Goal: Task Accomplishment & Management: Use online tool/utility

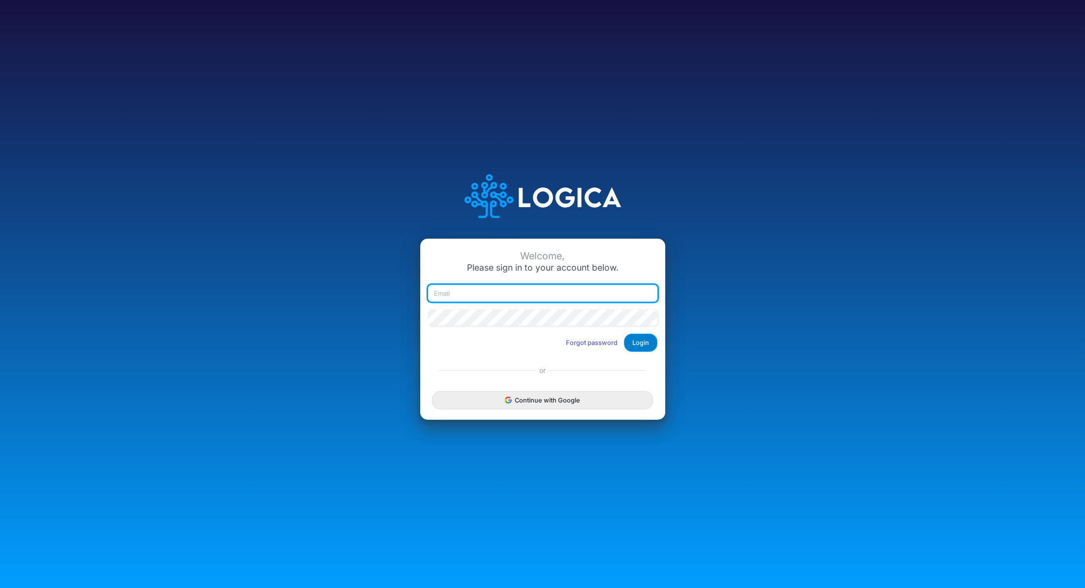
type input "renato.matsumoto@recargapay.com"
click at [627, 343] on button "Login" at bounding box center [640, 343] width 33 height 18
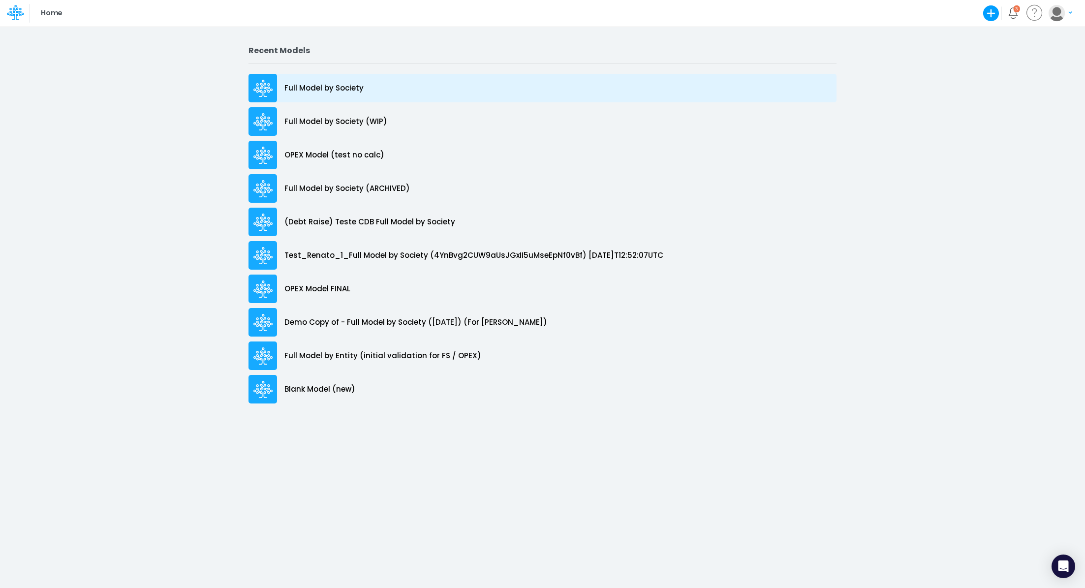
click at [355, 84] on p "Full Model by Society" at bounding box center [323, 88] width 79 height 11
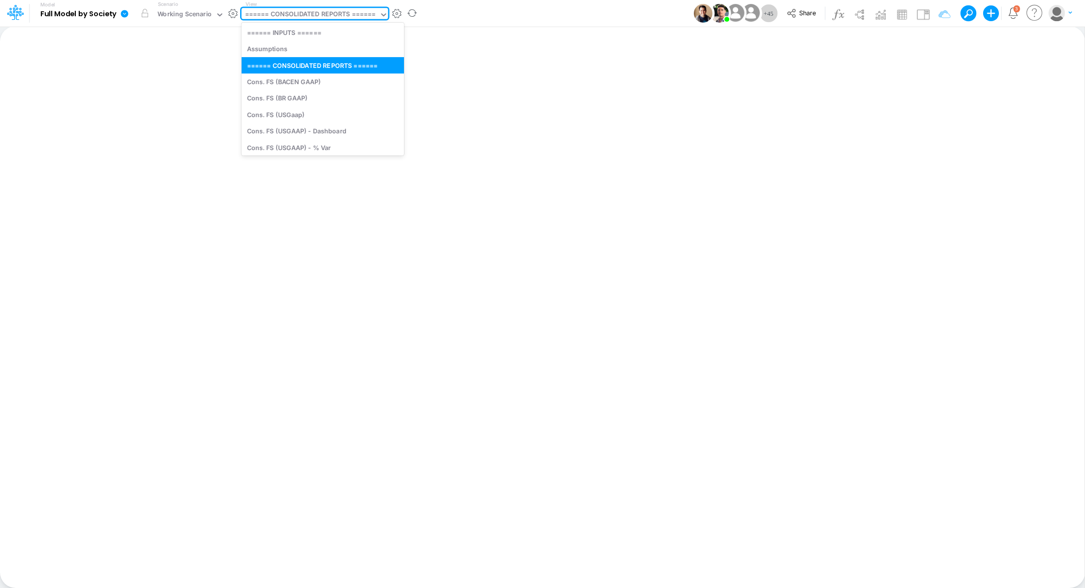
click at [295, 15] on div "====== CONSOLIDATED REPORTS ======" at bounding box center [310, 14] width 131 height 11
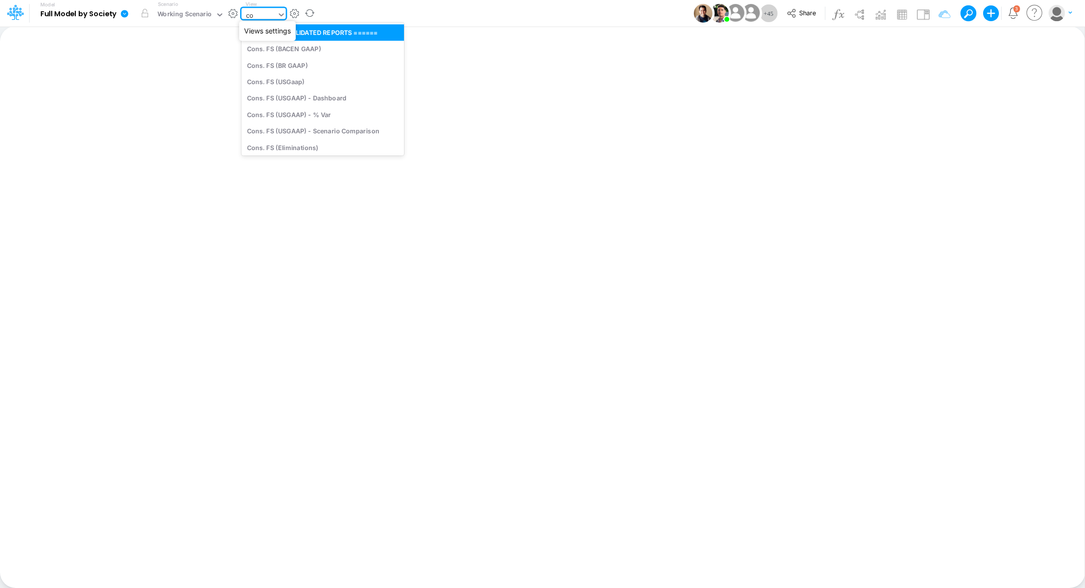
type input "con"
click at [281, 81] on div "Cons. FS (USGaap)" at bounding box center [322, 81] width 161 height 16
type input "Consolidated FS - USGAAP"
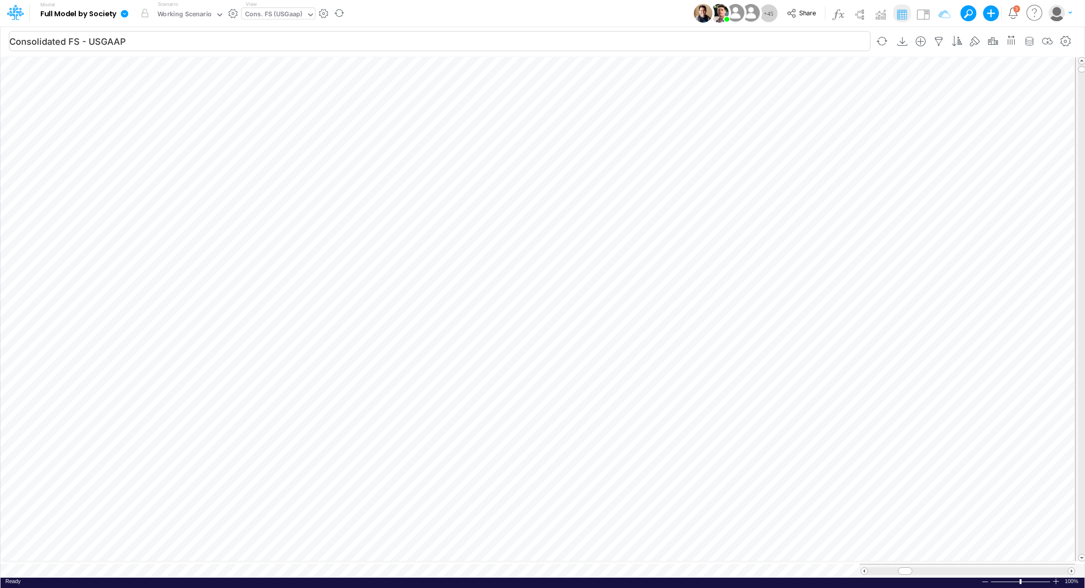
scroll to position [4, 1]
click at [1070, 40] on icon "button" at bounding box center [1065, 41] width 15 height 10
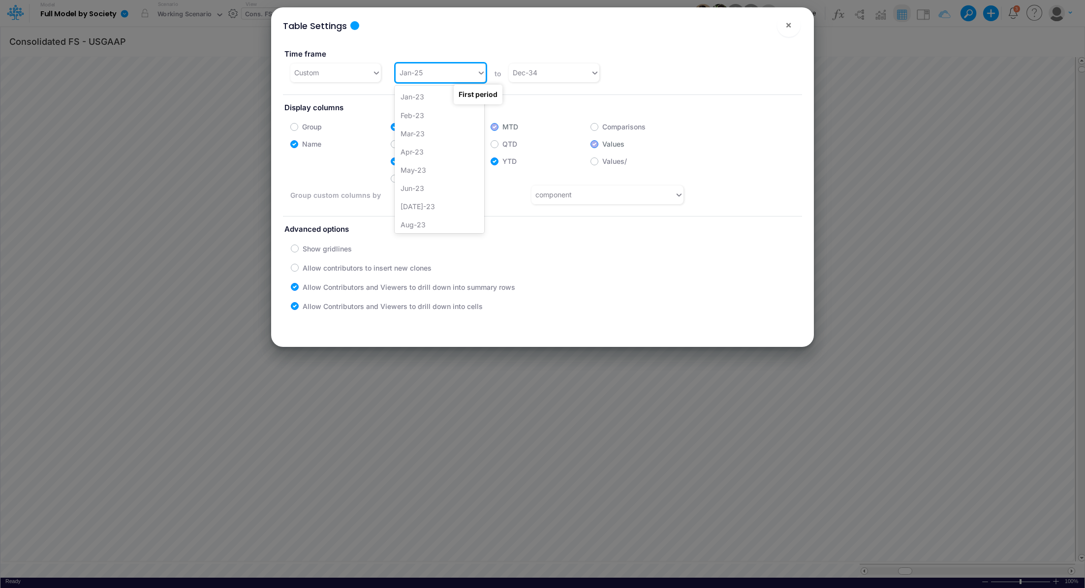
click at [479, 72] on icon at bounding box center [481, 72] width 5 height 3
click at [448, 168] on div "Jan-24" at bounding box center [440, 173] width 90 height 18
click at [585, 76] on div "Dec-34" at bounding box center [549, 72] width 81 height 16
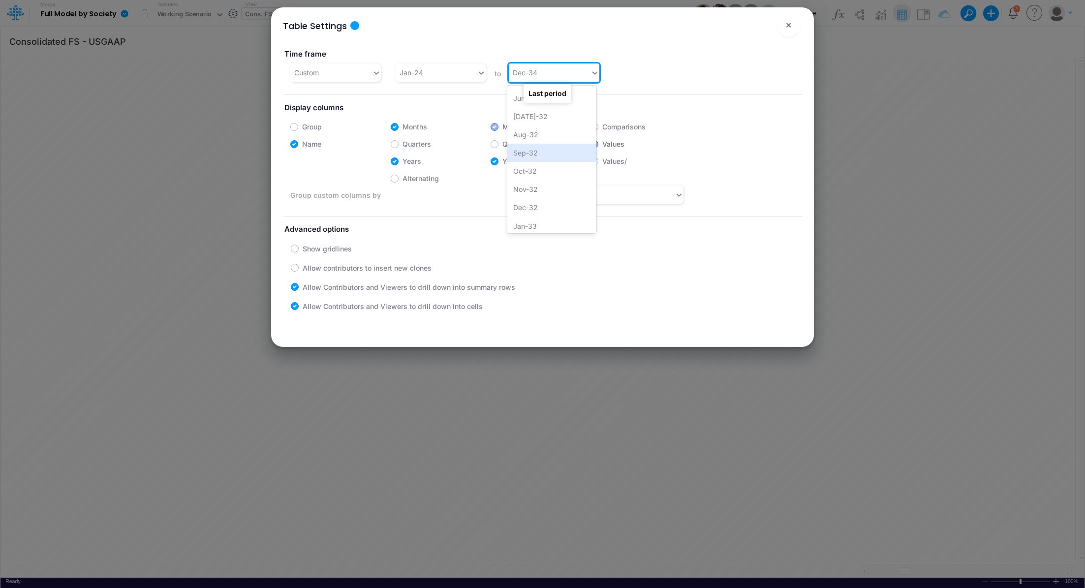
scroll to position [2055, 0]
click at [786, 25] on span "×" at bounding box center [788, 25] width 6 height 12
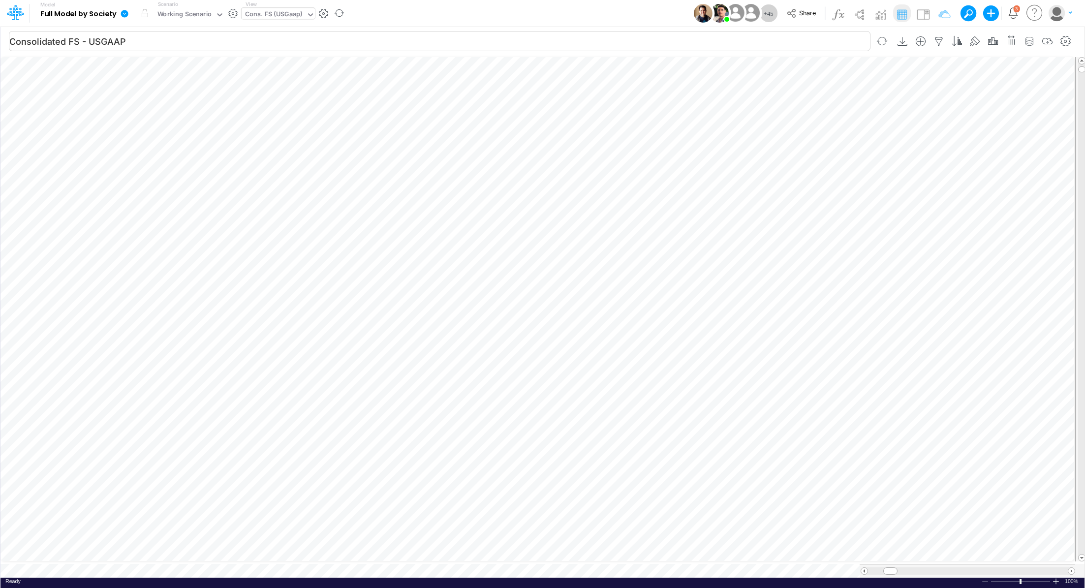
scroll to position [4, 1]
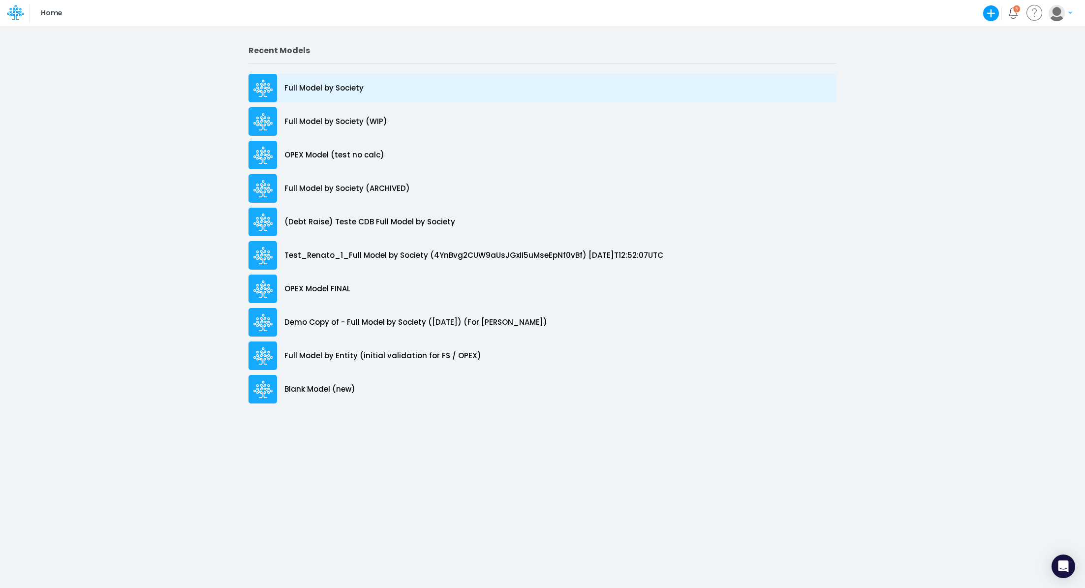
click at [335, 80] on div "Full Model by Society" at bounding box center [542, 88] width 588 height 29
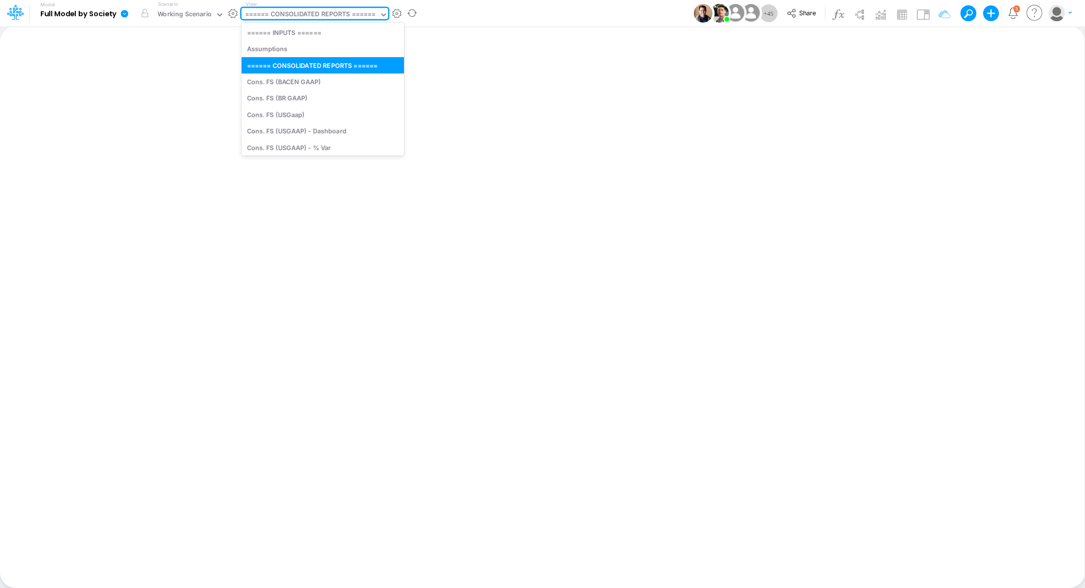
click at [304, 10] on div "====== CONSOLIDATED REPORTS ======" at bounding box center [310, 14] width 131 height 11
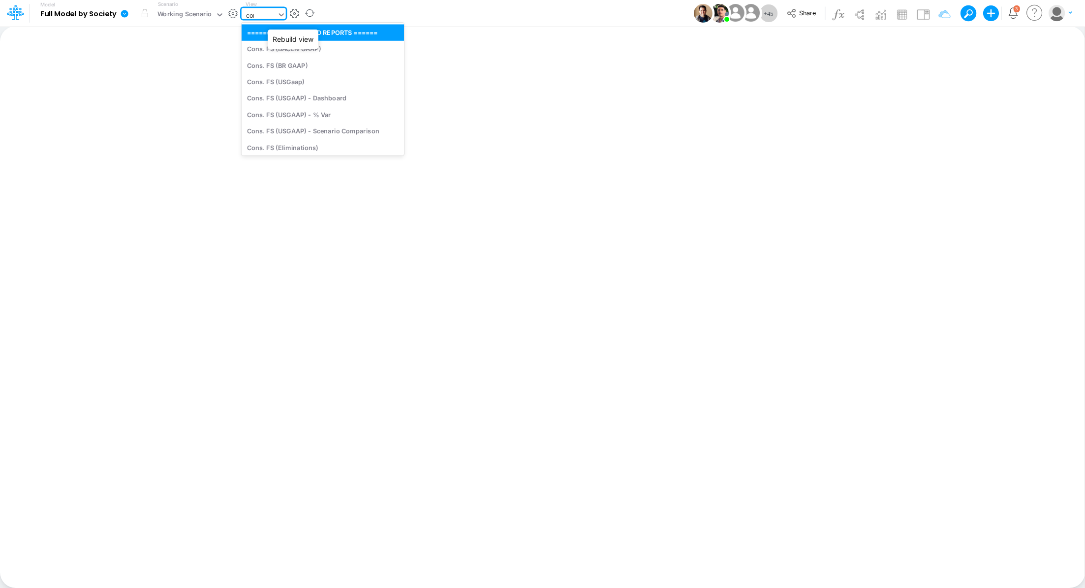
type input "cons"
click at [313, 85] on div "Cons. FS (USGaap)" at bounding box center [313, 81] width 143 height 16
type input "Consolidated FS - USGAAP"
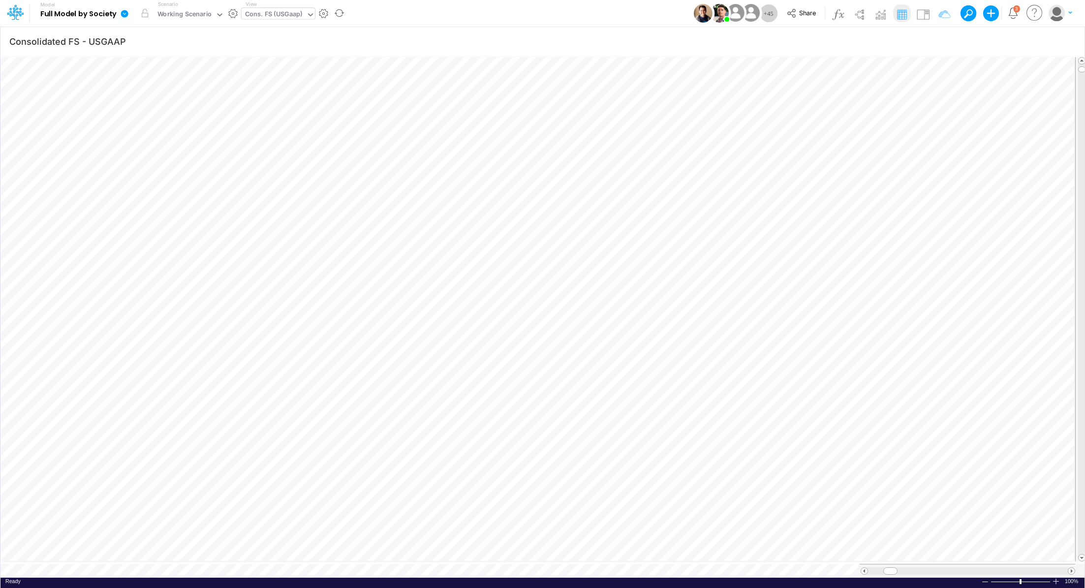
scroll to position [4, 1]
click at [125, 14] on icon at bounding box center [124, 13] width 7 height 7
click at [173, 87] on button "Export" at bounding box center [174, 86] width 105 height 16
click at [272, 92] on button "Excel" at bounding box center [279, 91] width 105 height 15
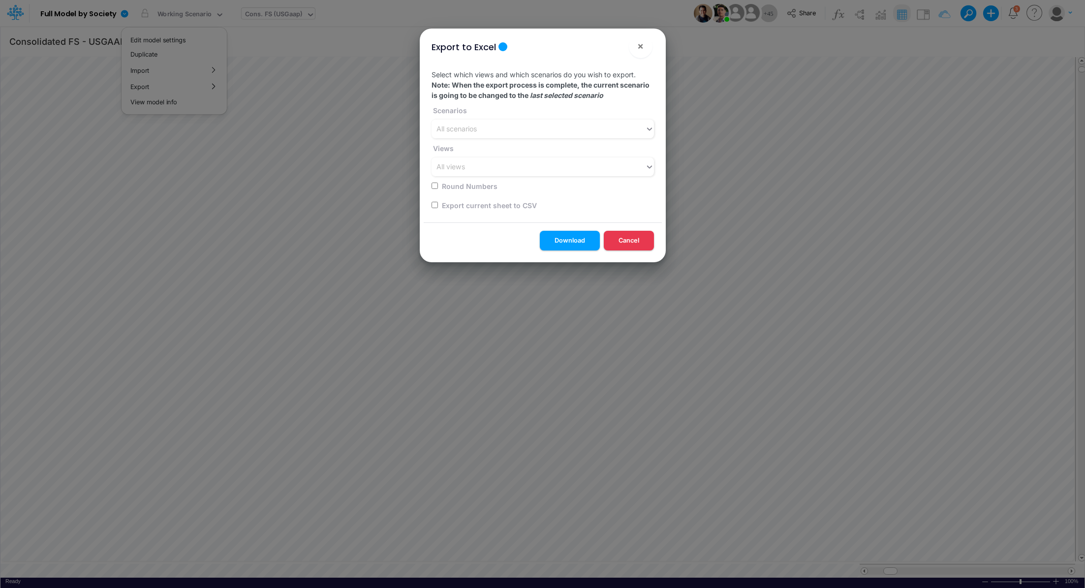
click at [464, 212] on div "Export current sheet to CSV" at bounding box center [539, 204] width 216 height 19
click at [436, 205] on input "checkbox" at bounding box center [434, 205] width 6 height 6
checkbox input "true"
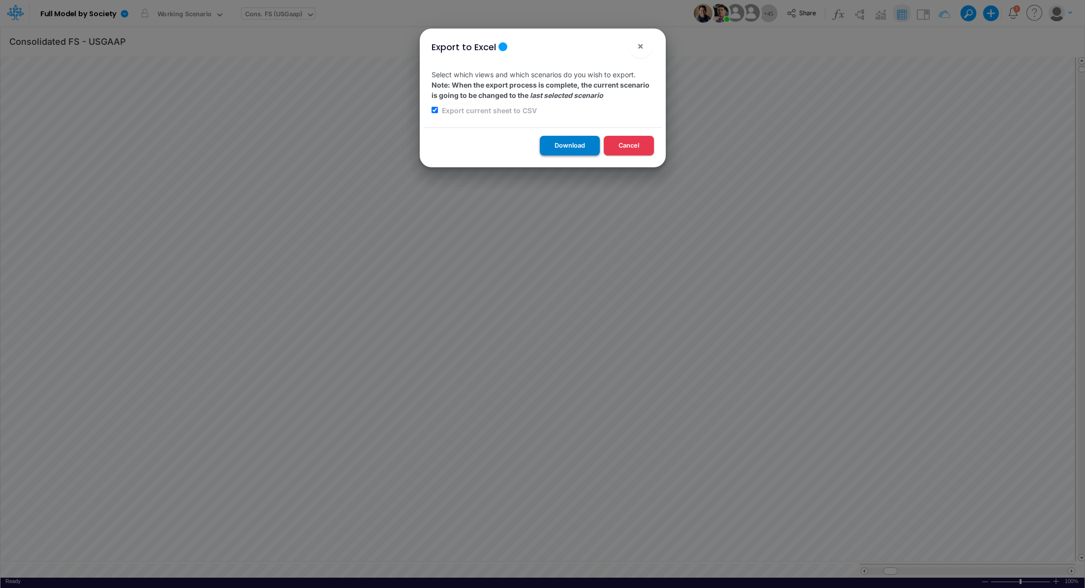
click at [561, 148] on button "Download" at bounding box center [570, 145] width 60 height 19
